Goal: Information Seeking & Learning: Learn about a topic

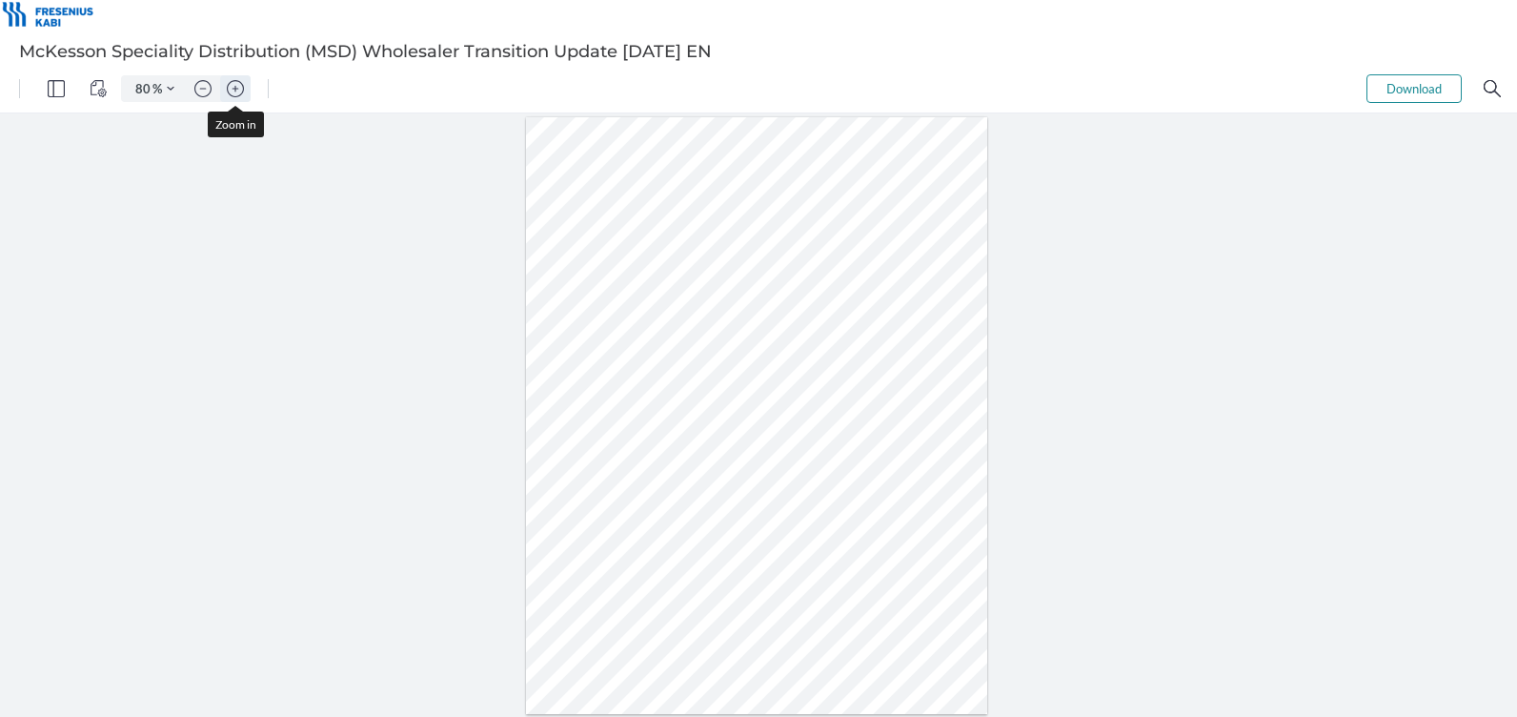
click at [239, 89] on img "Zoom in" at bounding box center [235, 88] width 17 height 17
type input "162"
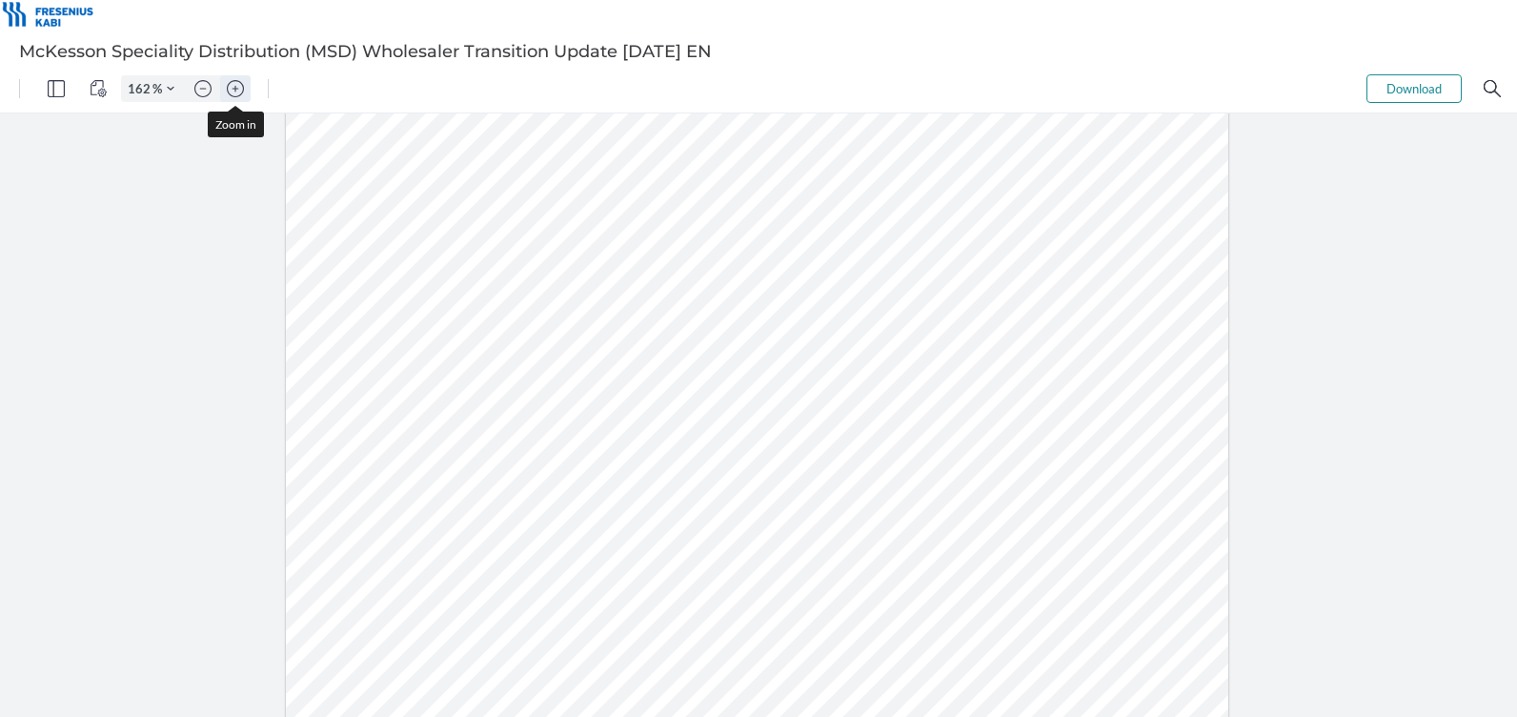
scroll to position [285, 0]
click at [233, 86] on img "Zoom in" at bounding box center [235, 88] width 17 height 17
click at [234, 86] on img "Zoom in" at bounding box center [235, 88] width 17 height 17
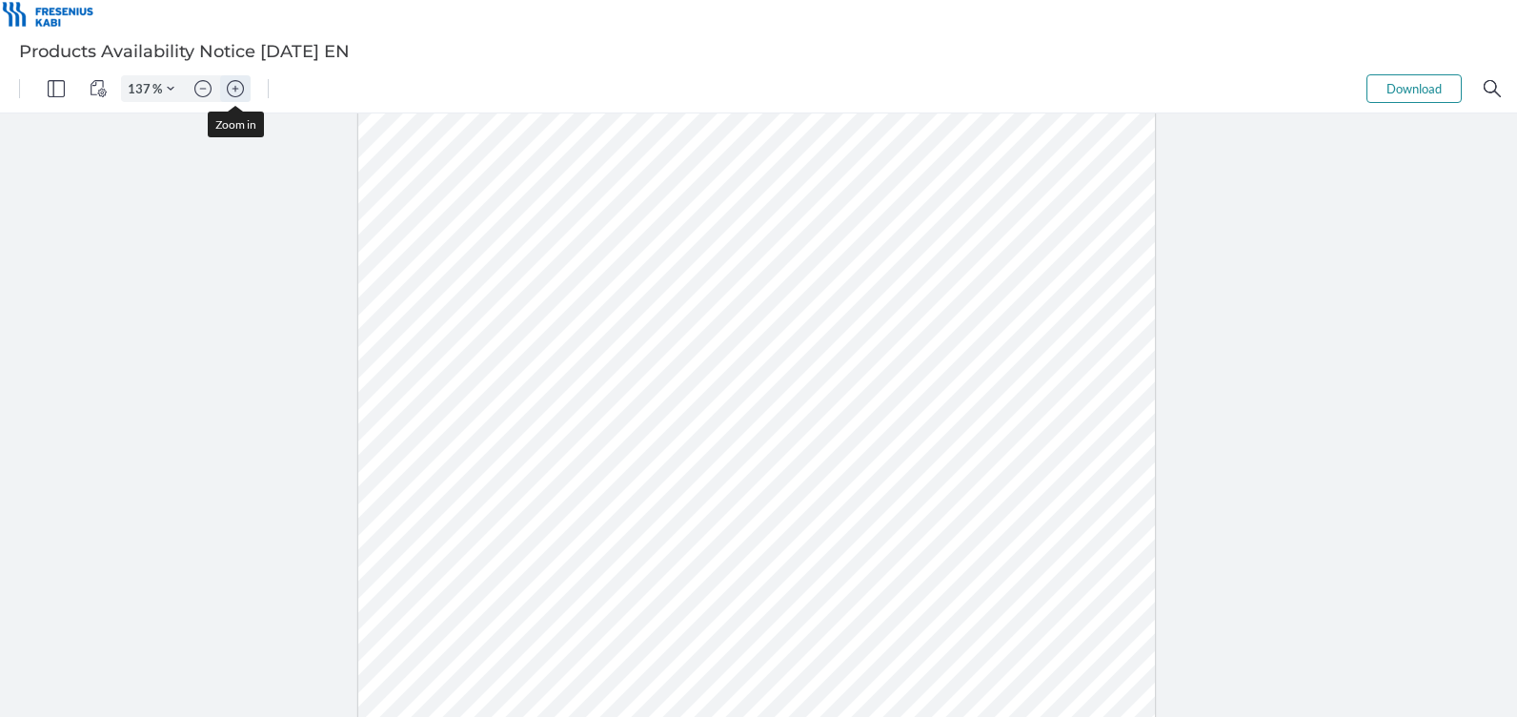
type input "162"
click at [234, 90] on img "Zoom in" at bounding box center [235, 88] width 17 height 17
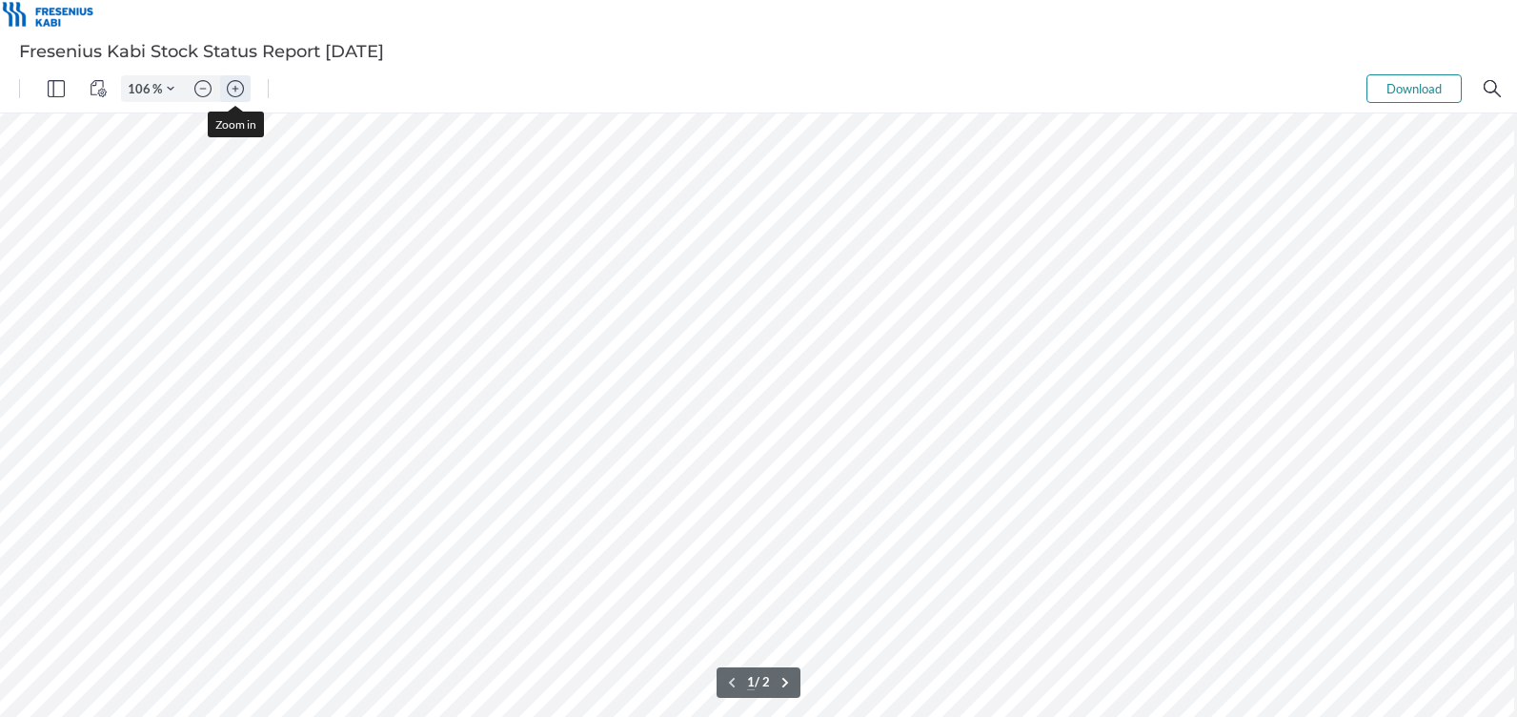
click at [234, 90] on img "Zoom in" at bounding box center [235, 88] width 17 height 17
type input "131"
